Goal: Understand process/instructions: Learn how to perform a task or action

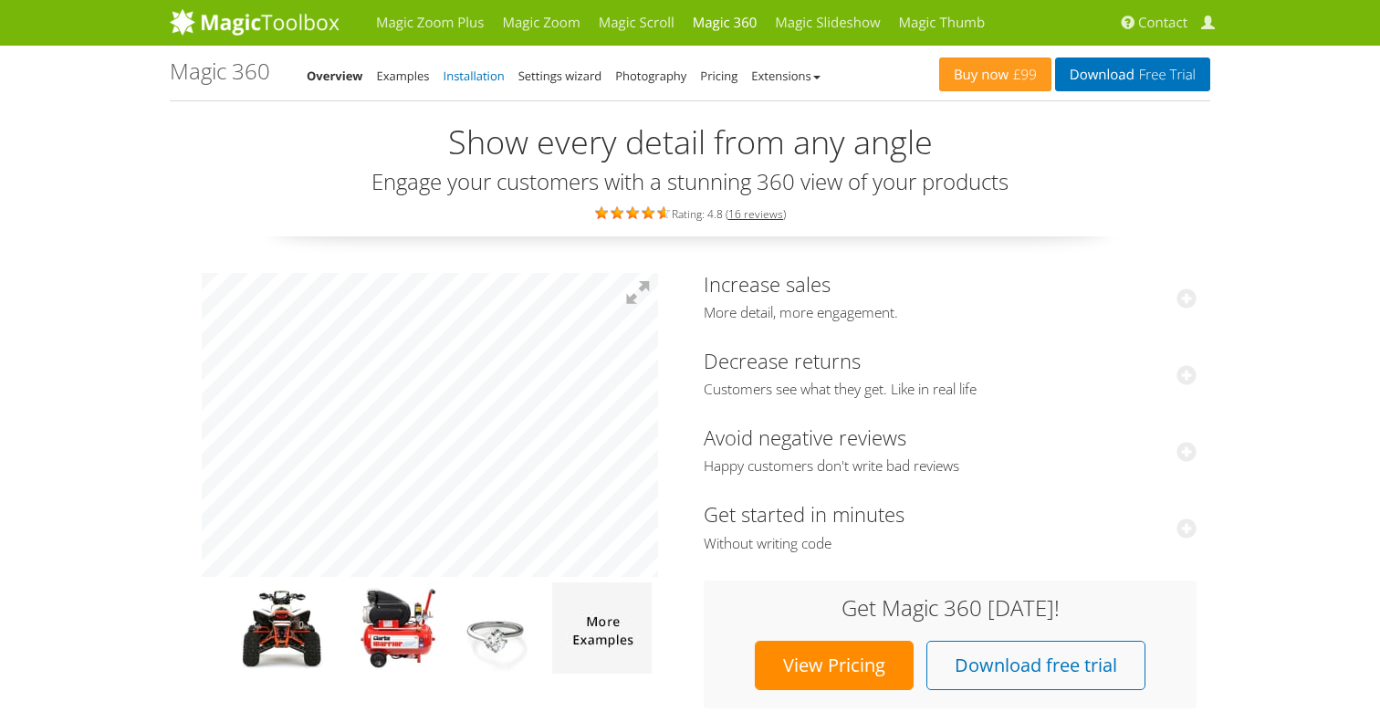
click at [478, 77] on link "Installation" at bounding box center [474, 76] width 61 height 16
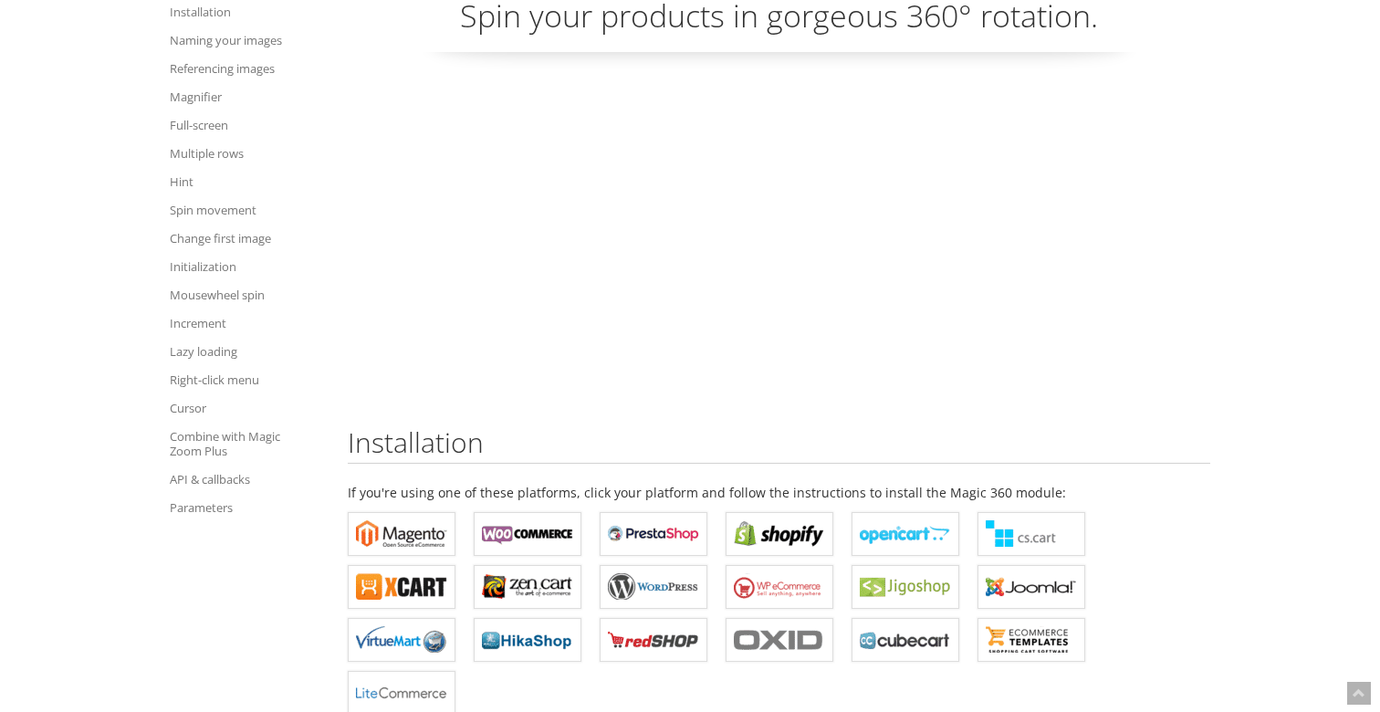
scroll to position [130, 0]
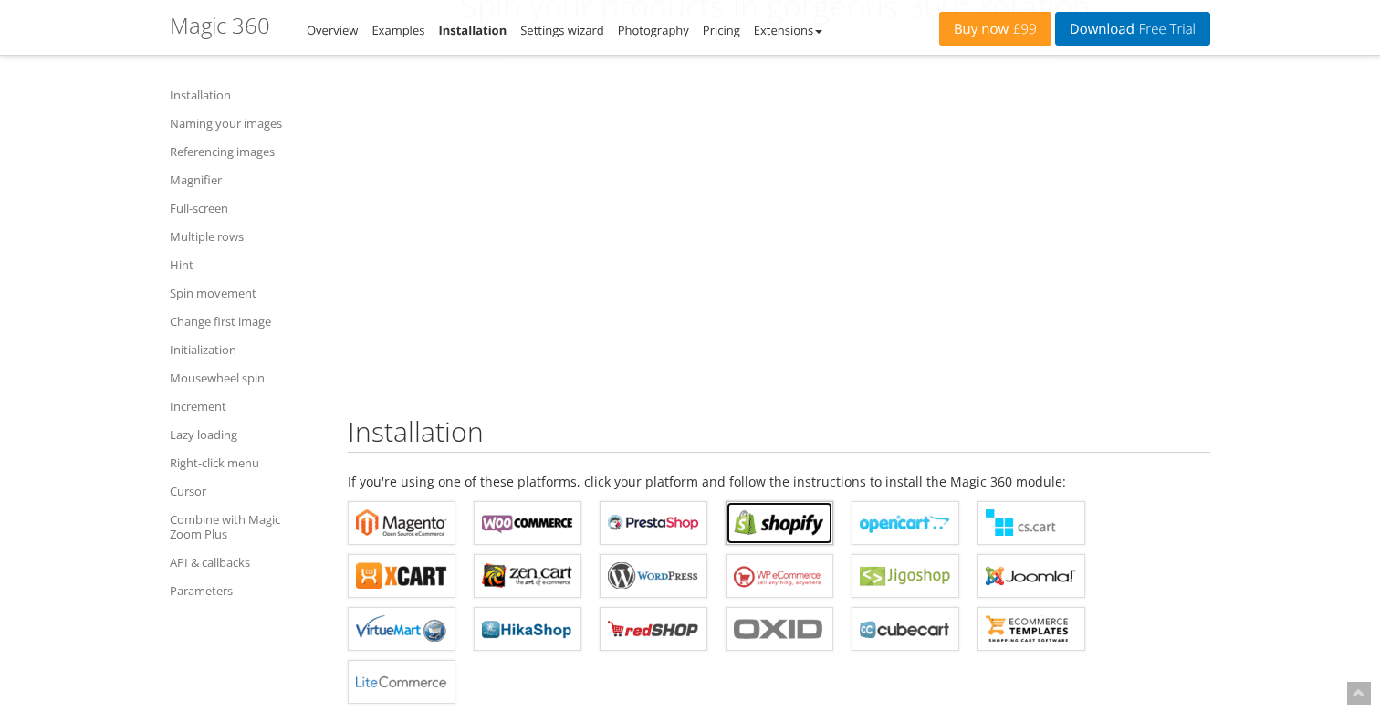
click at [792, 530] on b "Magic 360 for Shopify" at bounding box center [779, 522] width 91 height 27
